Goal: Task Accomplishment & Management: Use online tool/utility

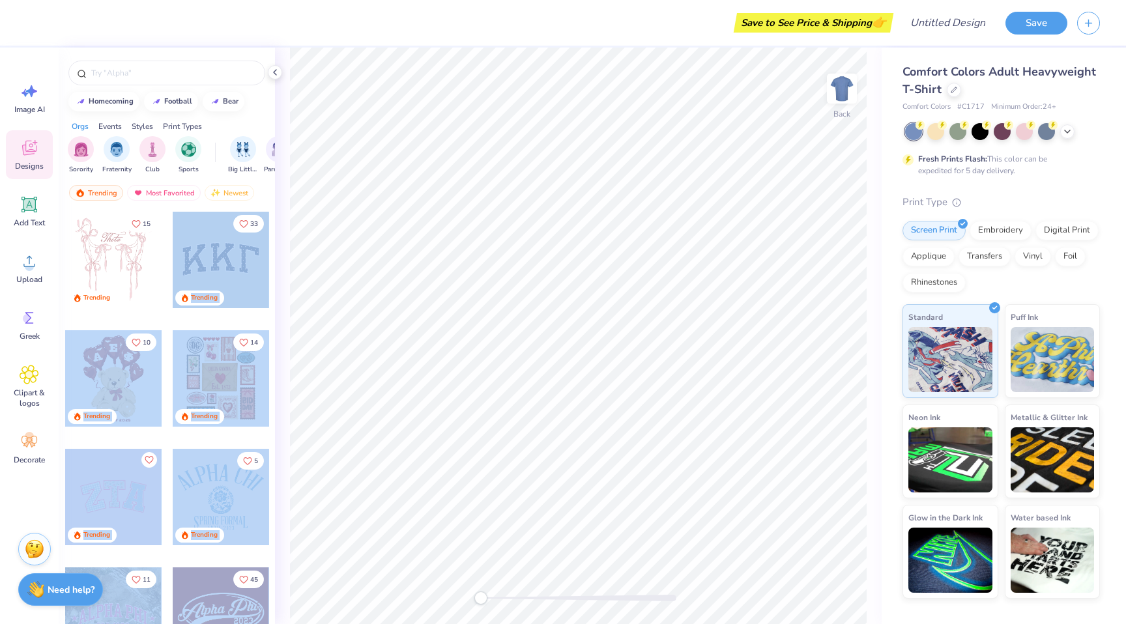
click at [474, 259] on div "Save to See Price & Shipping 👉 Design Title Save Image AI Designs Add Text Uplo…" at bounding box center [563, 312] width 1126 height 624
click at [259, 261] on div at bounding box center [221, 260] width 96 height 96
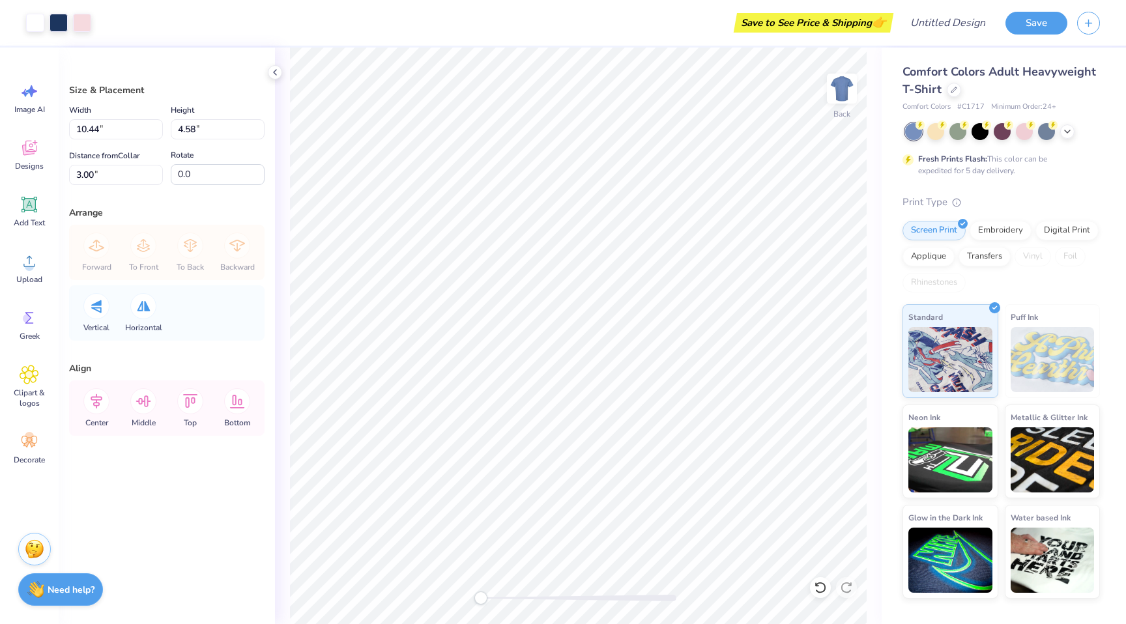
type input "2.76"
type input "1.21"
type input "9.95"
click at [25, 321] on circle at bounding box center [27, 318] width 9 height 9
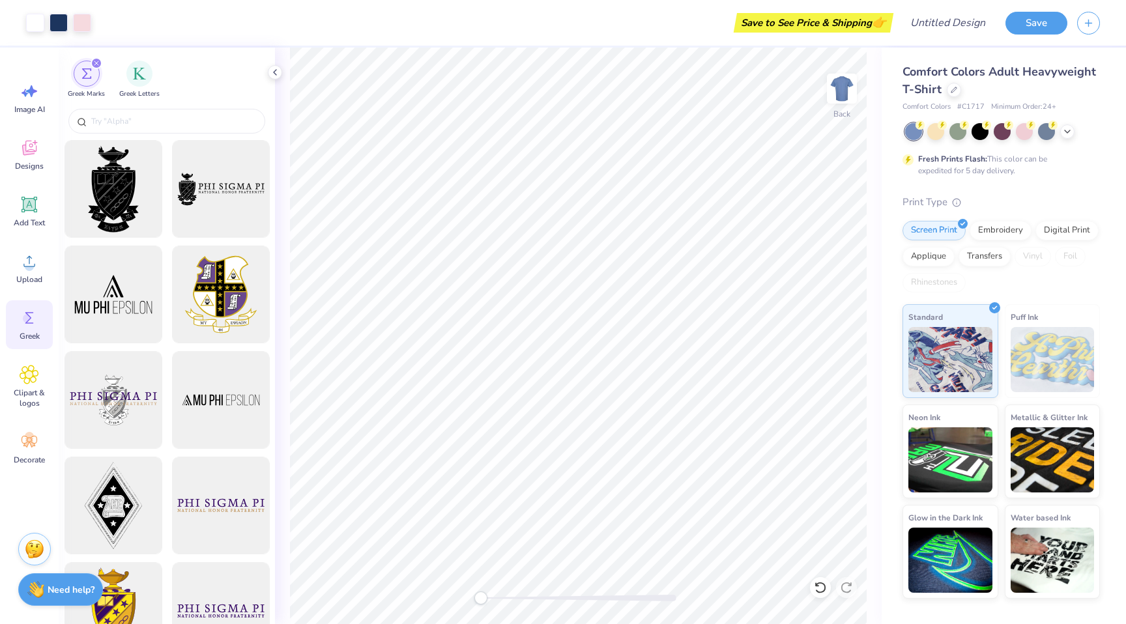
click at [150, 119] on input "text" at bounding box center [173, 121] width 167 height 13
click at [26, 391] on span "Clipart & logos" at bounding box center [29, 398] width 43 height 21
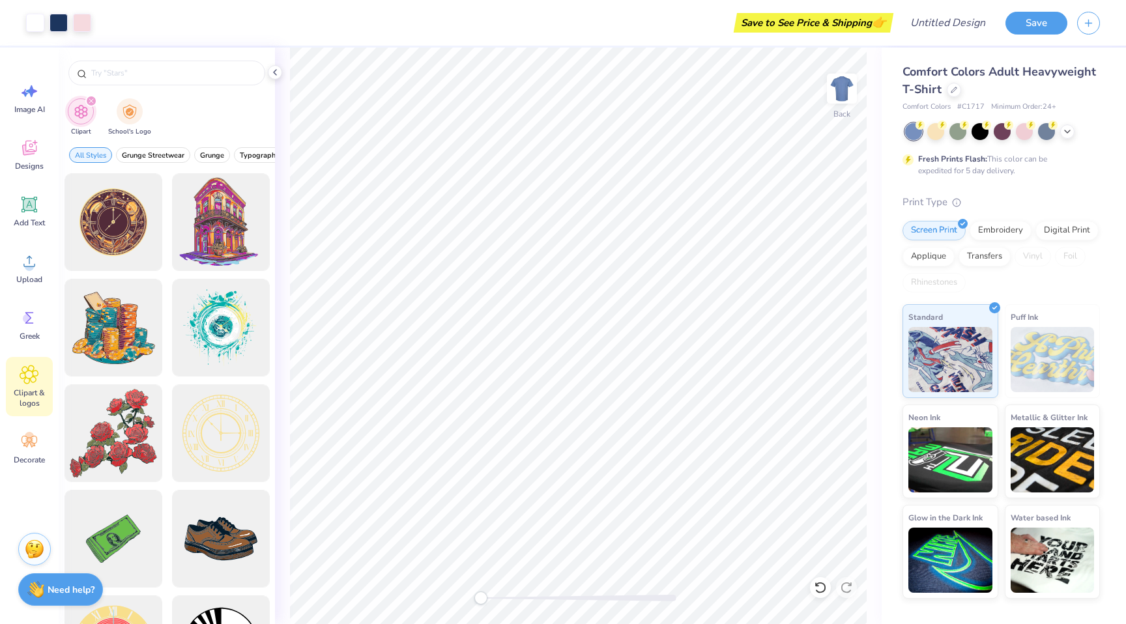
click at [124, 225] on div at bounding box center [114, 222] width 98 height 98
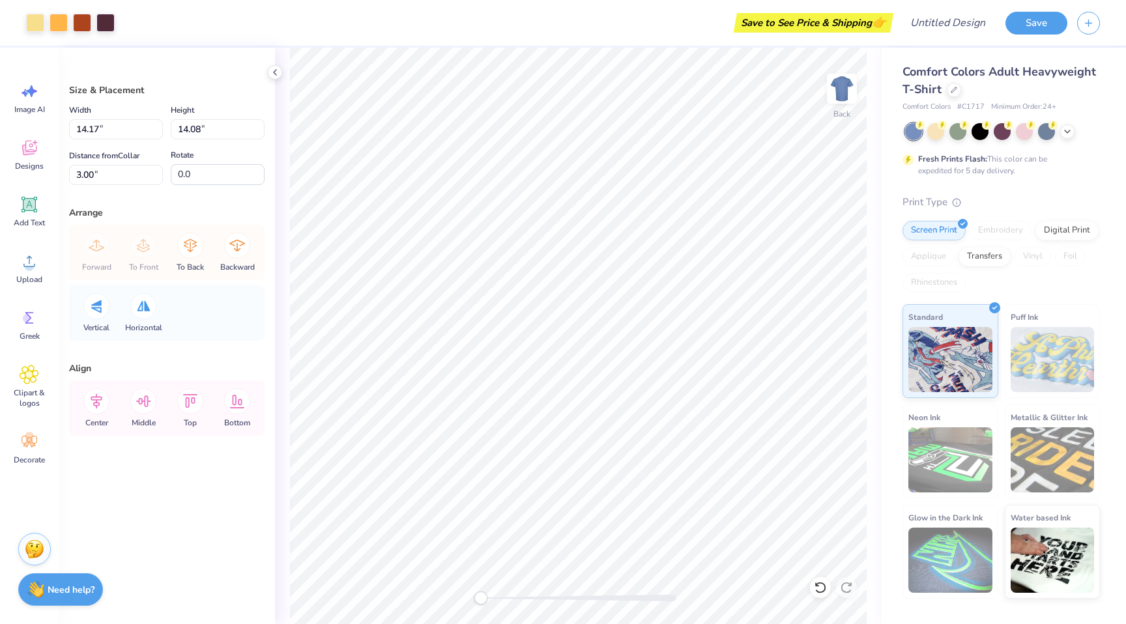
type input "6.18"
type input "6.14"
